Goal: Task Accomplishment & Management: Manage account settings

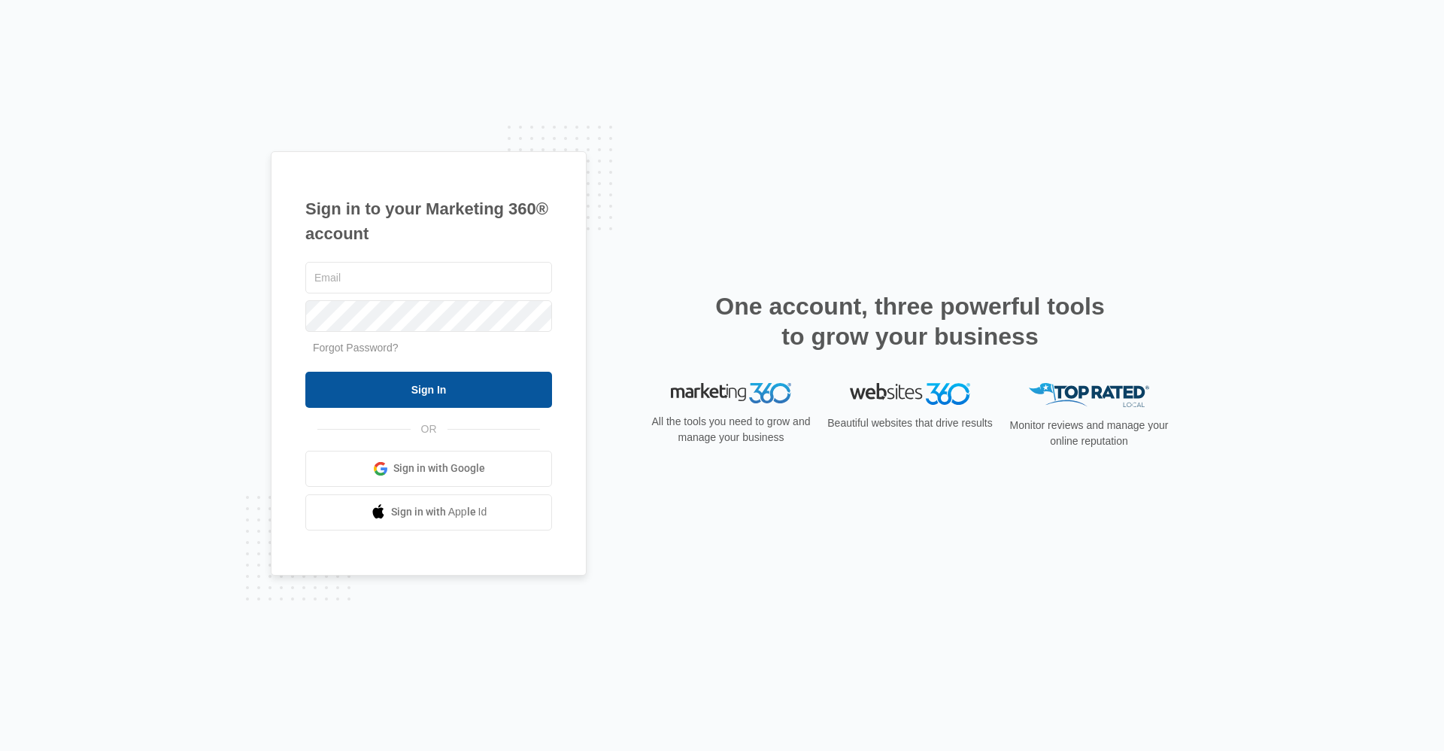
type input "ridgemanager@vintage-corp.com"
click at [451, 373] on input "Sign In" at bounding box center [428, 390] width 247 height 36
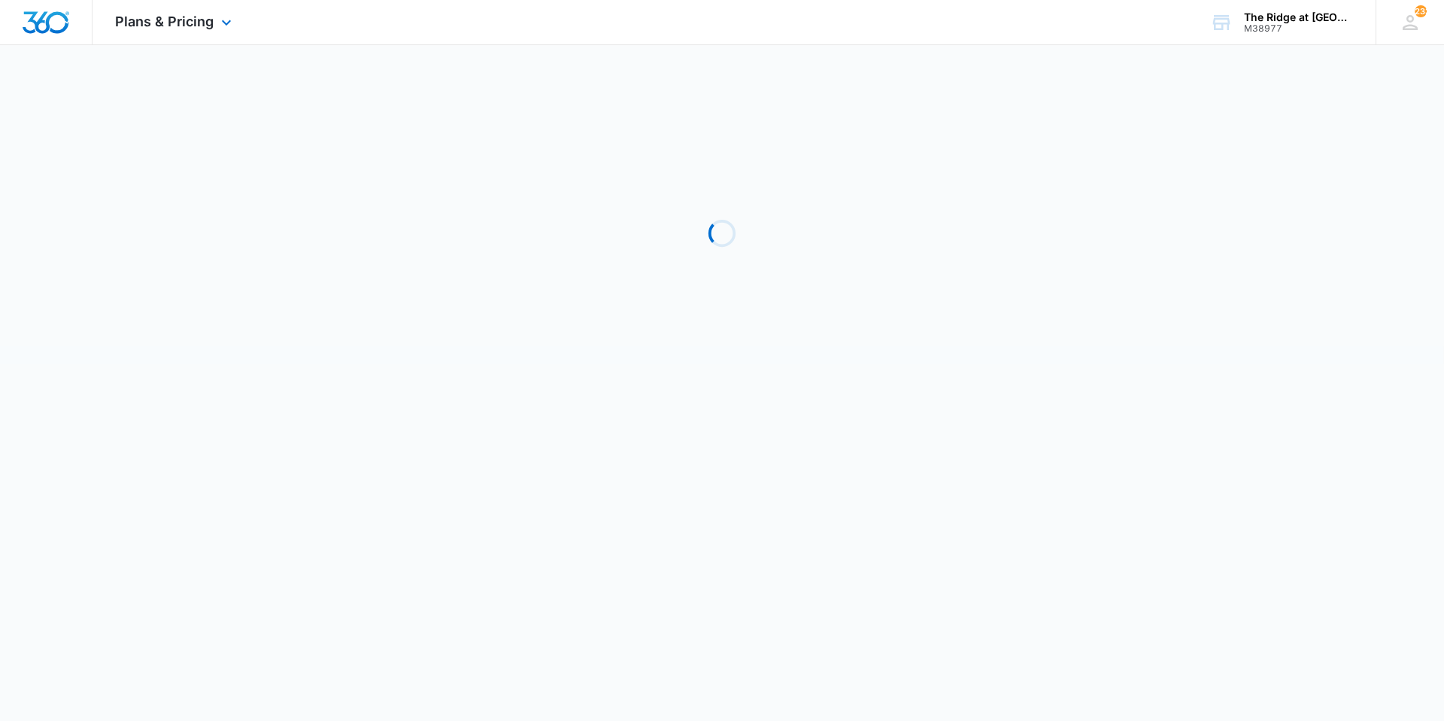
click at [111, 21] on div "Plans & Pricing Apps Reputation Websites Forms CRM Email Social Shop Payments P…" at bounding box center [175, 22] width 165 height 44
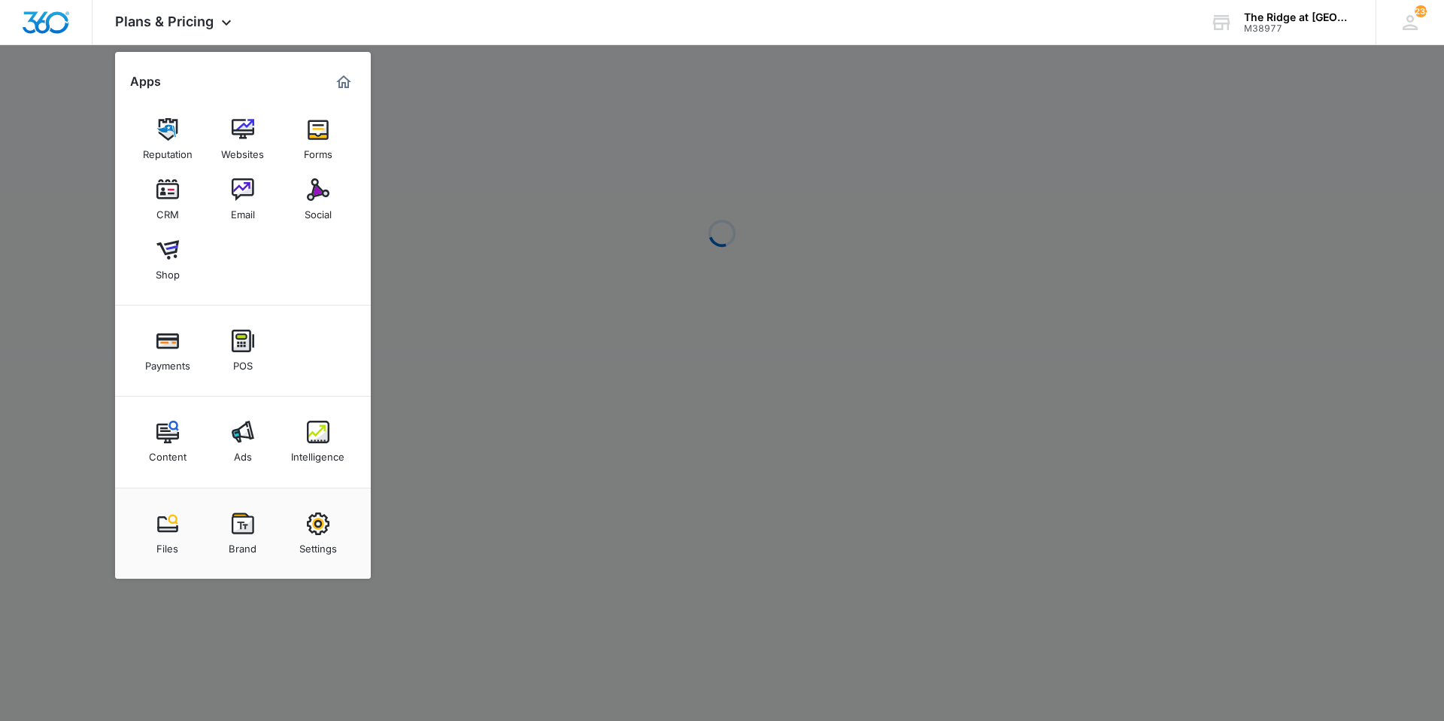
click at [165, 184] on img at bounding box center [167, 189] width 23 height 23
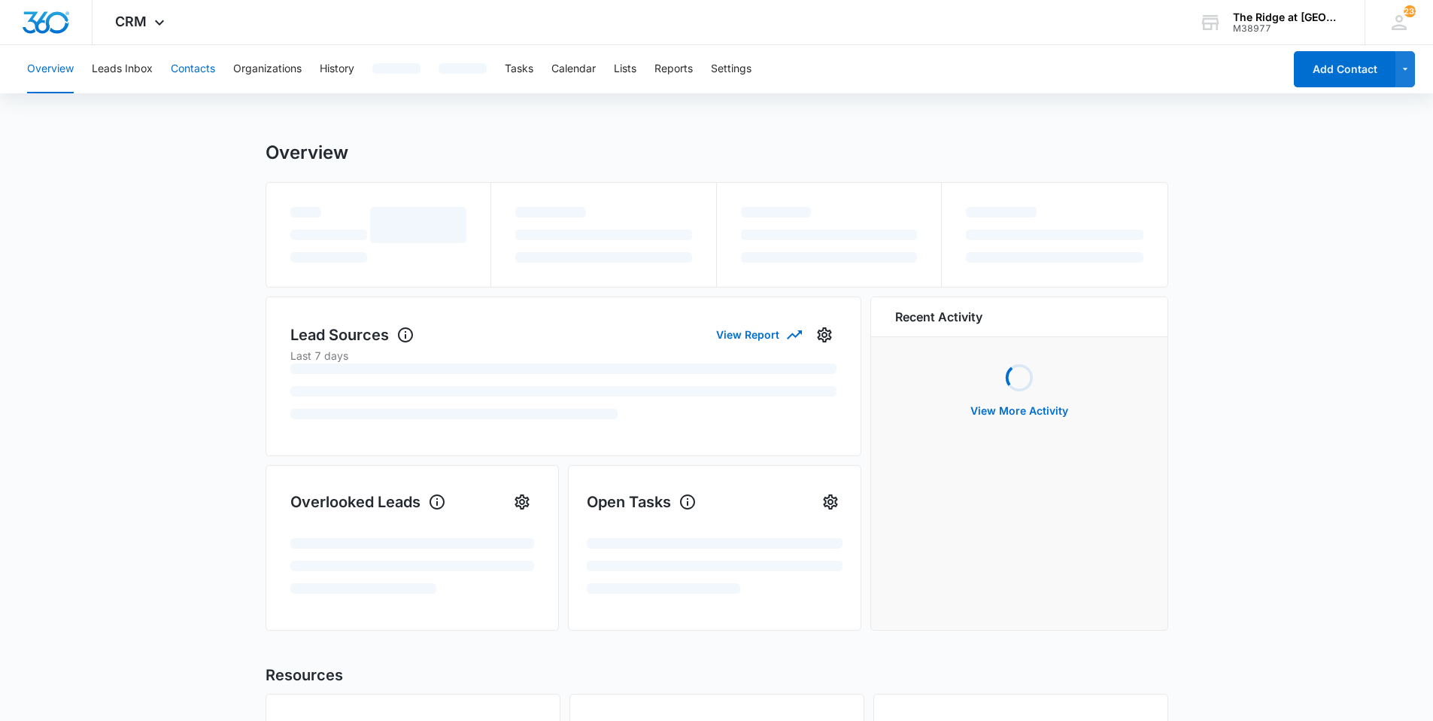
click at [186, 56] on button "Contacts" at bounding box center [193, 69] width 44 height 48
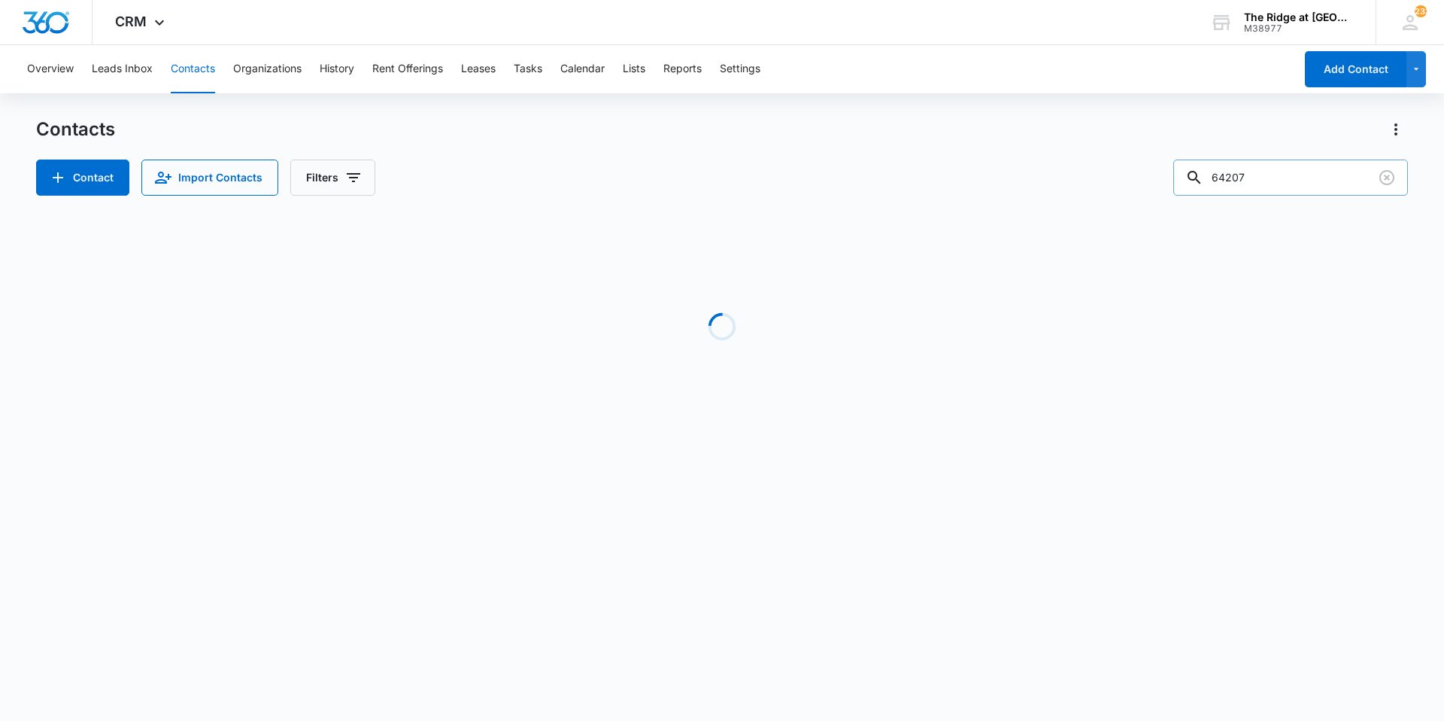
click at [1271, 187] on input "64207" at bounding box center [1290, 177] width 235 height 36
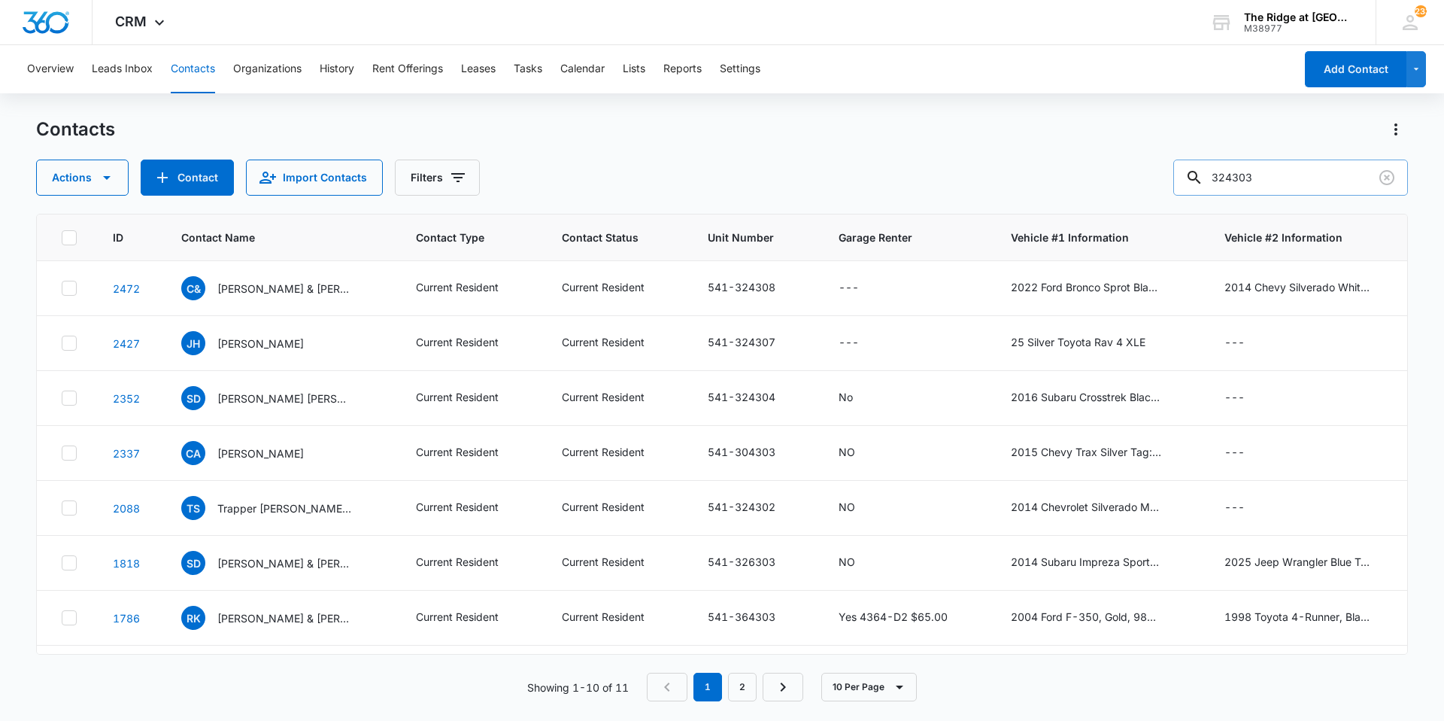
click at [1261, 175] on input "324303" at bounding box center [1290, 177] width 235 height 36
click at [1262, 175] on input "324303" at bounding box center [1290, 177] width 235 height 36
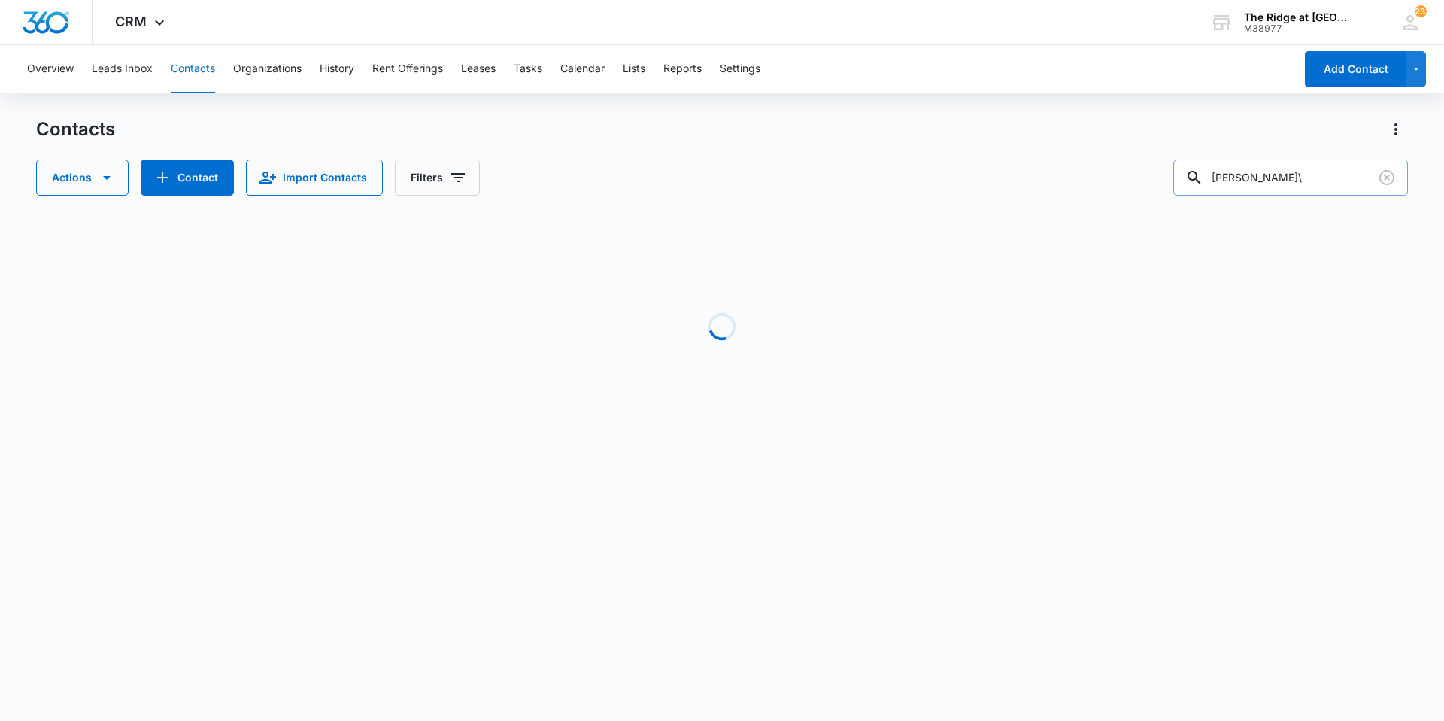
type input "[PERSON_NAME]"
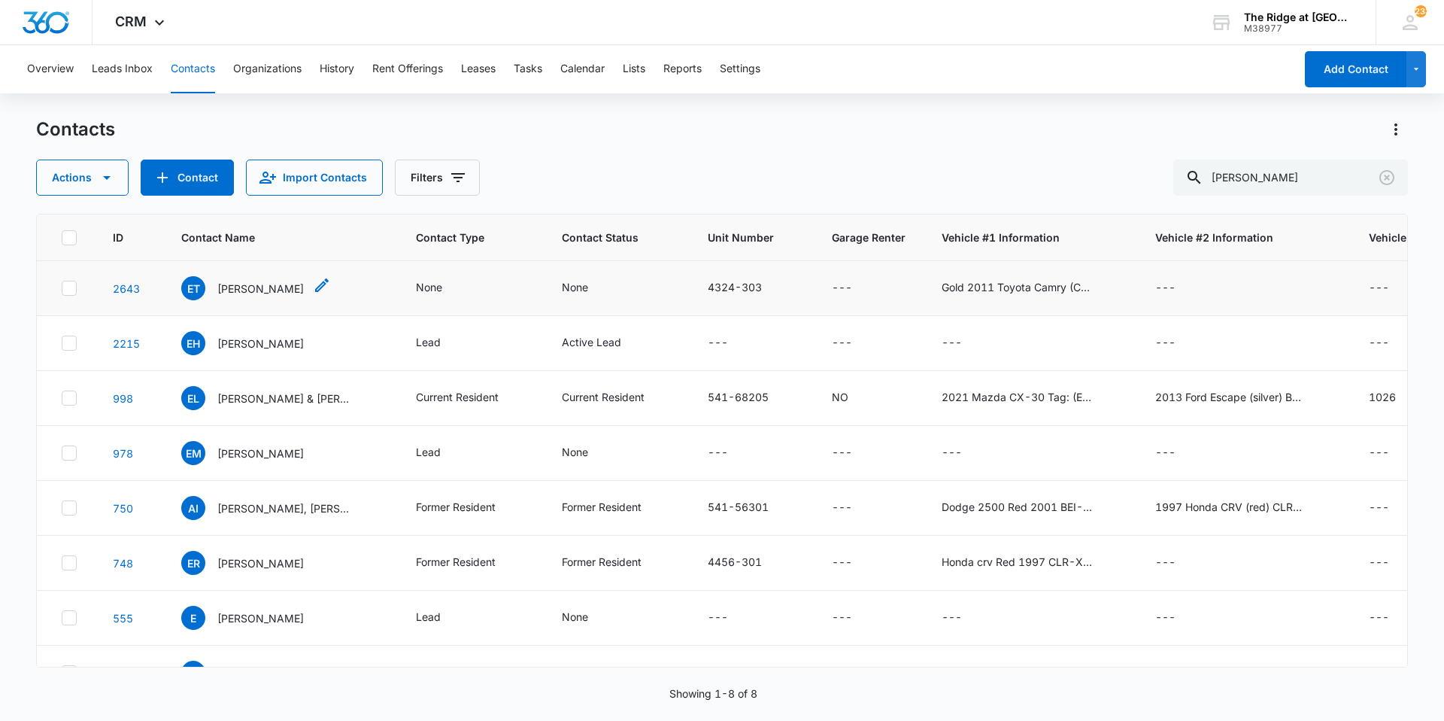
click at [253, 290] on p "[PERSON_NAME]" at bounding box center [260, 289] width 86 height 16
